Goal: Communication & Community: Answer question/provide support

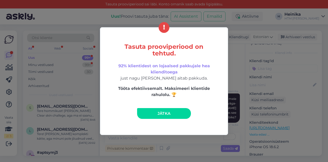
scroll to position [50, 0]
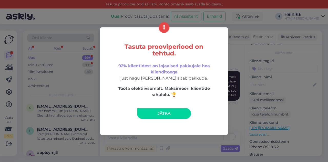
drag, startPoint x: 175, startPoint y: 114, endPoint x: 144, endPoint y: 113, distance: 31.3
click at [175, 114] on link "Jätka" at bounding box center [164, 113] width 54 height 11
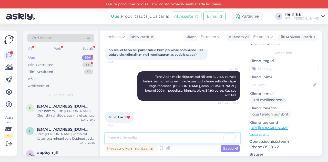
click at [151, 137] on textarea "To enrich screen reader interactions, please activate Accessibility in Grammarl…" at bounding box center [172, 138] width 135 height 11
type textarea "V"
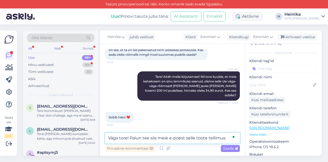
paste textarea "[URL][DOMAIN_NAME]"
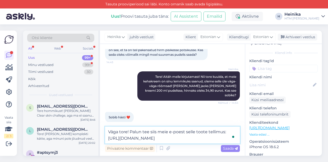
scroll to position [55, 0]
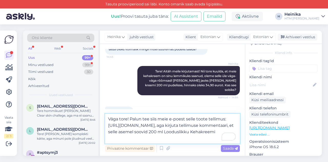
click at [234, 125] on textarea "Väga tore! Palun tee siis meie e-poest selle toote tellimus: [URL][DOMAIN_NAME]…" at bounding box center [172, 129] width 135 height 30
click at [169, 139] on textarea "Väga tore! Palun tee siis meie e-poest selle toote tellimus: [URL][DOMAIN_NAME]…" at bounding box center [172, 129] width 135 height 30
click at [181, 131] on textarea "Väga tore! Palun tee siis meie e-poest selle toote tellimus: [URL][DOMAIN_NAME]…" at bounding box center [172, 129] width 135 height 30
click at [163, 138] on textarea "Väga tore! Palun tee siis meie e-poest selle toote tellimus: [URL][DOMAIN_NAME]…" at bounding box center [172, 129] width 135 height 30
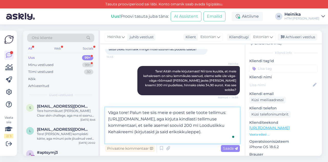
click at [224, 112] on textarea "Väga tore! Palun tee siis meie e-poest selle toote tellimus: [URL][DOMAIN_NAME]…" at bounding box center [172, 125] width 135 height 36
drag, startPoint x: 151, startPoint y: 125, endPoint x: 163, endPoint y: 120, distance: 13.1
click at [163, 120] on textarea "Väga tore! Palun tee siis meie e-poest selle toote tellimus, sest see on just s…" at bounding box center [172, 125] width 135 height 36
click at [191, 127] on textarea "Väga tore! Palun tee siis meie e-poest selle toote tellimus, sest see on just s…" at bounding box center [172, 125] width 135 height 36
drag, startPoint x: 124, startPoint y: 119, endPoint x: 131, endPoint y: 119, distance: 6.9
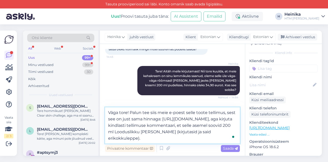
click at [131, 119] on textarea "Väga tore! Palun tee siis meie e-poest selle toote tellimus, sest see on just s…" at bounding box center [172, 125] width 135 height 36
click at [152, 117] on textarea "Väga tore! Palun tee siis meie e-poest selle toote tellimus, sest see on sama h…" at bounding box center [172, 125] width 135 height 36
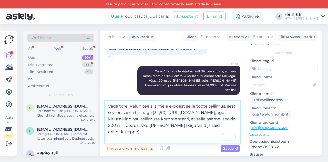
click at [156, 120] on textarea "Väga tore! Palun tee siis meie e-poest selle toote tellimus, sest see on sama h…" at bounding box center [172, 122] width 135 height 43
drag, startPoint x: 153, startPoint y: 118, endPoint x: 172, endPoint y: 141, distance: 30.1
click at [153, 118] on textarea "Väga tore! Palun tee siis meie e-poest selle toote tellimus, sest see on sama h…" at bounding box center [172, 122] width 135 height 43
click at [193, 118] on textarea "Väga tore! Palun tee siis meie e-poest selle toote tellimus, sest see on sama h…" at bounding box center [172, 122] width 135 height 43
click at [164, 138] on textarea "Väga tore! Palun tee siis meie e-poest selle toote tellimus, sest see on sama h…" at bounding box center [172, 122] width 135 height 43
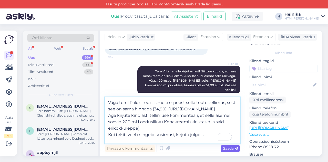
type textarea "Väga tore! Palun tee siis meie e-poest selle toote tellimus, sest see on sama h…"
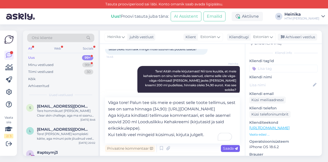
click at [233, 149] on span "Saada" at bounding box center [230, 148] width 15 height 5
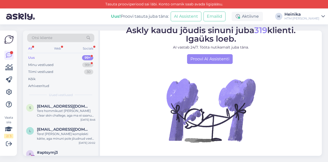
click at [47, 58] on div "Uus 99+" at bounding box center [60, 57] width 67 height 7
click at [50, 63] on div "Minu vestlused" at bounding box center [40, 64] width 25 height 5
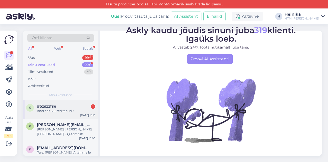
click at [65, 107] on div "#5zszzfse 1 Imeline!! Suured tänud !!" at bounding box center [66, 108] width 58 height 9
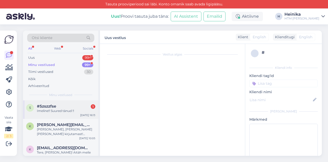
scroll to position [122, 0]
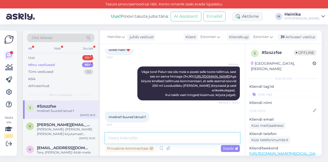
click at [154, 138] on textarea at bounding box center [172, 138] width 135 height 11
drag, startPoint x: 116, startPoint y: 138, endPoint x: 107, endPoint y: 138, distance: 9.7
click at [107, 138] on textarea "Tore, jääme ootama!" at bounding box center [172, 138] width 135 height 11
click at [172, 137] on textarea "Aitäh, jääme ootama!" at bounding box center [172, 138] width 135 height 11
type textarea "Aitäh, jääme ootama."
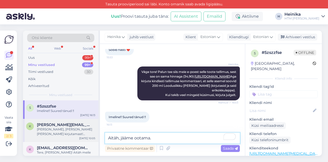
drag, startPoint x: 159, startPoint y: 139, endPoint x: 94, endPoint y: 138, distance: 64.9
click at [94, 138] on div "Otsi kliente All Web Socials Uus 99+ Minu vestlused 99+ Tiimi vestlused 30 Kõik…" at bounding box center [172, 93] width 299 height 125
